Goal: Contribute content

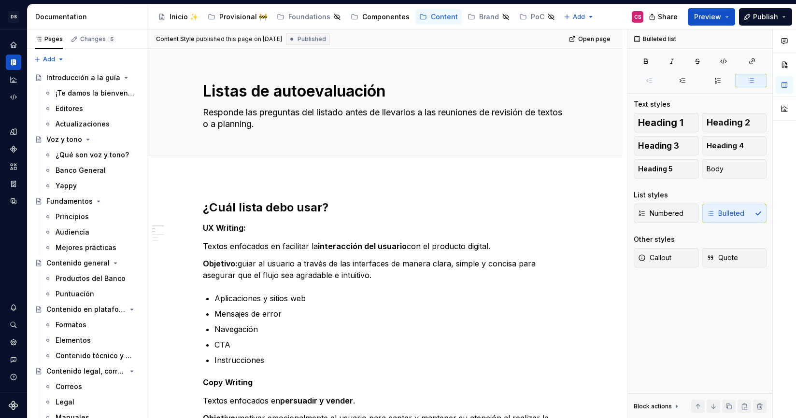
scroll to position [36, 0]
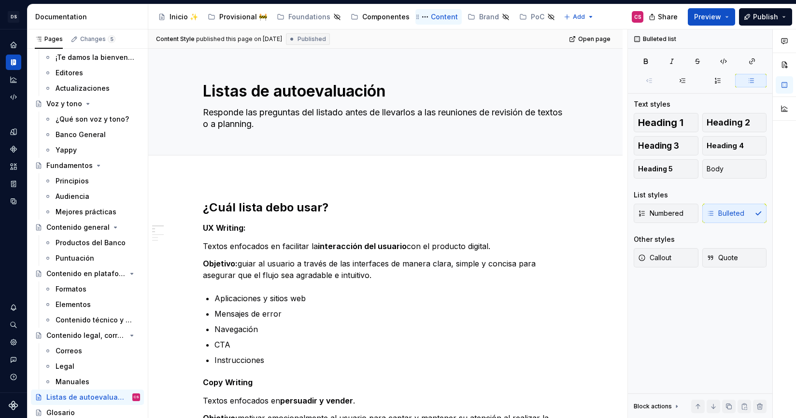
click at [431, 14] on div "Content" at bounding box center [444, 17] width 27 height 10
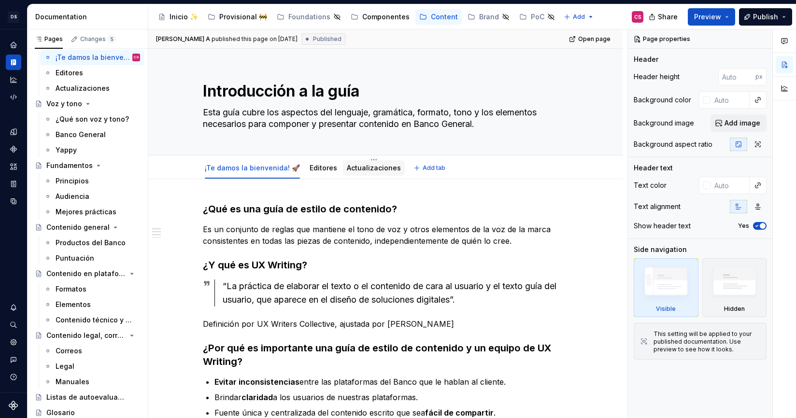
click at [363, 167] on link "Actualizaciones" at bounding box center [374, 168] width 54 height 8
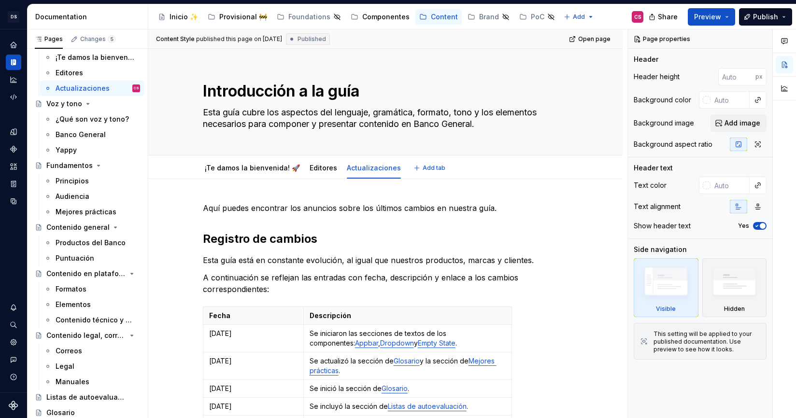
type textarea "*"
click at [205, 338] on html "DS Banco General CS Design system data Documentation Accessibility guide for tr…" at bounding box center [398, 209] width 796 height 418
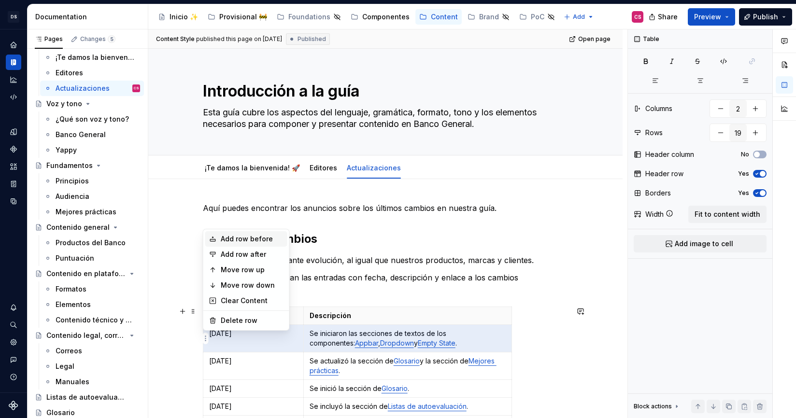
click at [238, 241] on div "Add row before" at bounding box center [252, 239] width 63 height 10
type input "20"
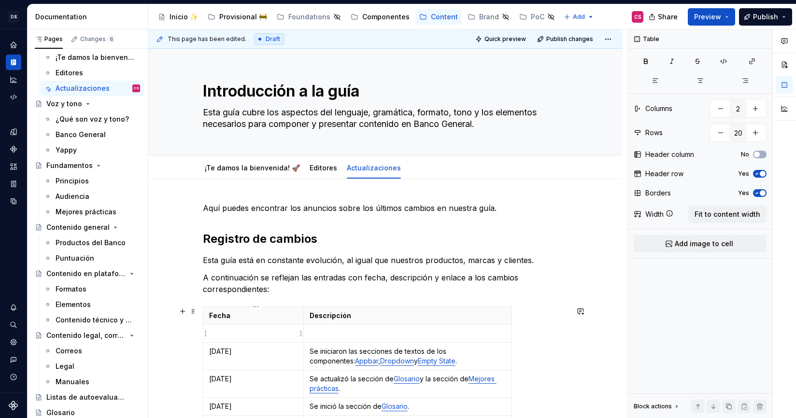
click at [229, 334] on p at bounding box center [253, 334] width 88 height 10
type textarea "*"
